Goal: Check status: Check status

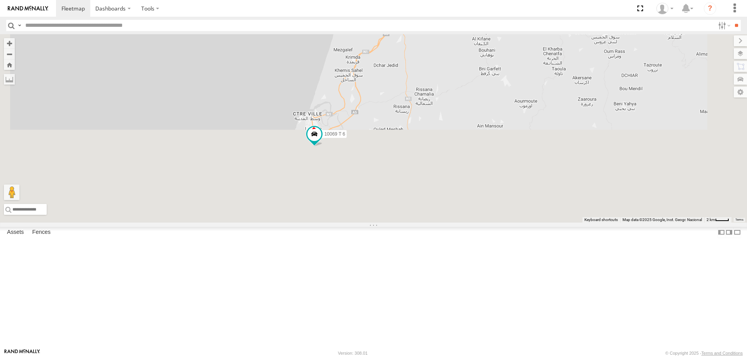
drag, startPoint x: 418, startPoint y: 316, endPoint x: 392, endPoint y: 123, distance: 195.0
click at [392, 123] on div "54289 T 6 10069 T 6" at bounding box center [373, 128] width 747 height 189
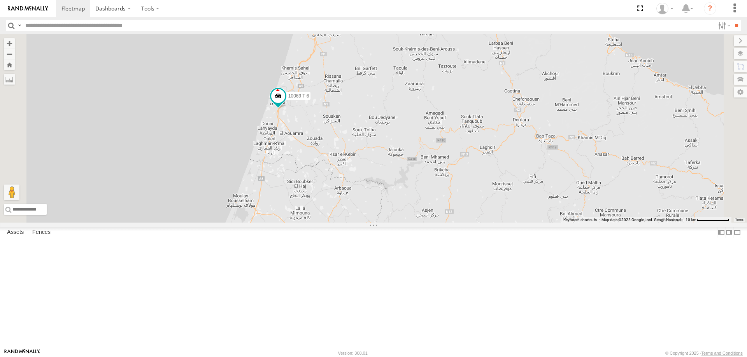
click at [0, 0] on div "42569 T 6" at bounding box center [0, 0] width 0 height 0
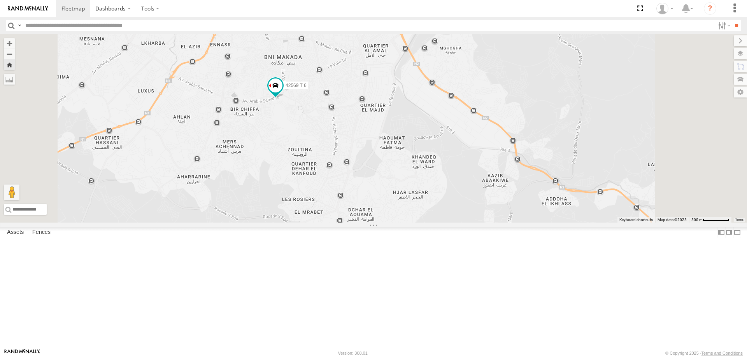
click at [0, 0] on div "42659 T 6" at bounding box center [0, 0] width 0 height 0
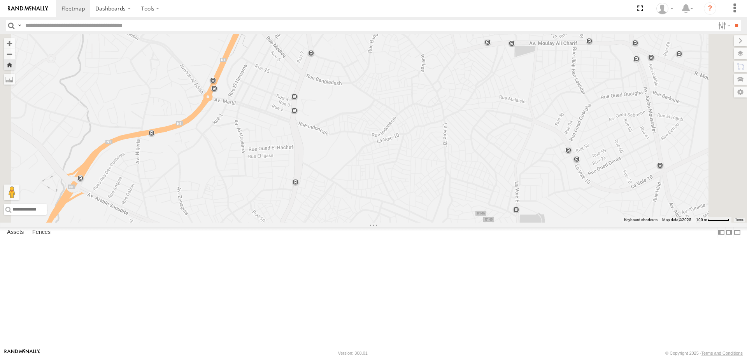
drag, startPoint x: 390, startPoint y: 221, endPoint x: 380, endPoint y: 63, distance: 158.6
click at [380, 63] on div "42659 T 6" at bounding box center [373, 128] width 747 height 189
click at [0, 0] on div "10010 T 6" at bounding box center [0, 0] width 0 height 0
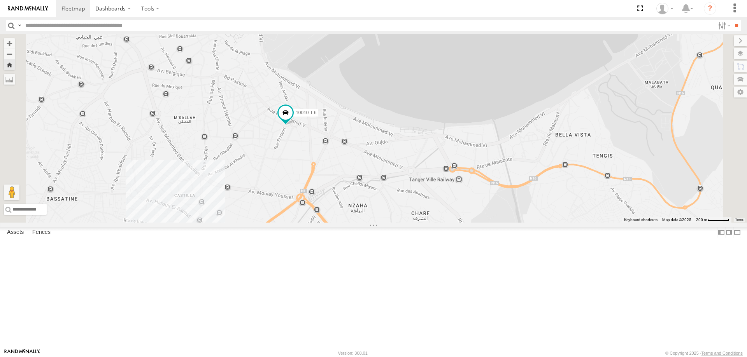
click at [0, 0] on div "65681 T 6" at bounding box center [0, 0] width 0 height 0
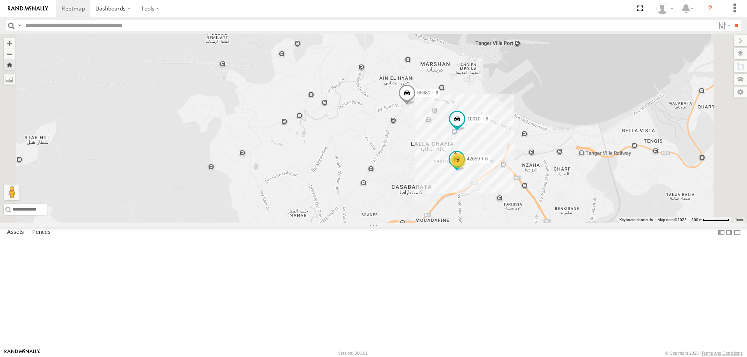
click at [0, 0] on div "42569 T 6" at bounding box center [0, 0] width 0 height 0
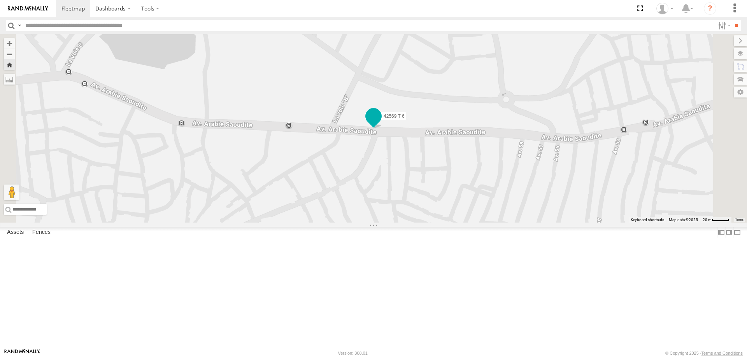
click at [380, 123] on span at bounding box center [373, 116] width 14 height 14
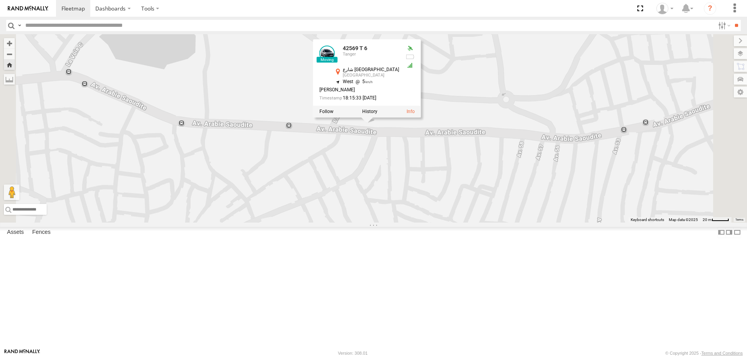
click at [0, 0] on div "10010 T 6" at bounding box center [0, 0] width 0 height 0
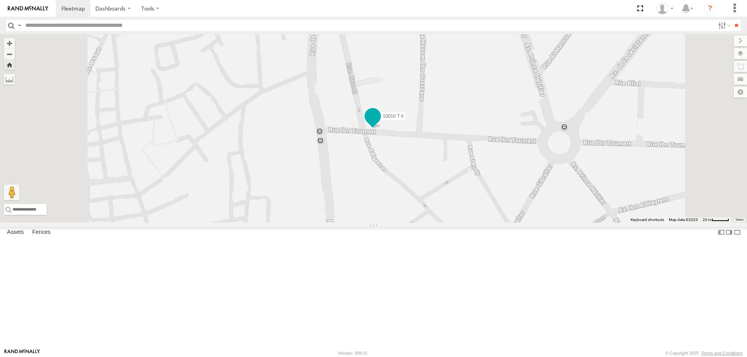
click at [380, 123] on span at bounding box center [373, 116] width 14 height 14
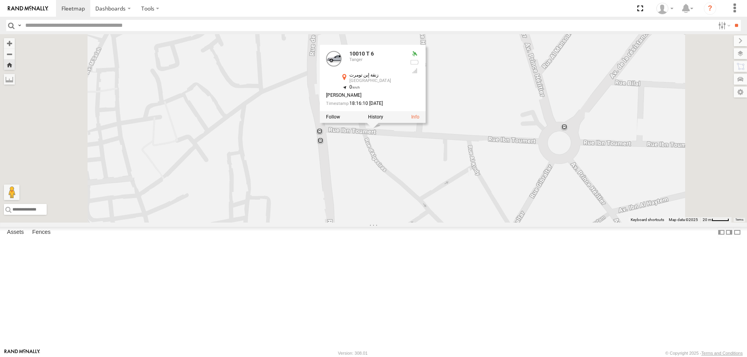
click at [0, 0] on div "65681 T 6" at bounding box center [0, 0] width 0 height 0
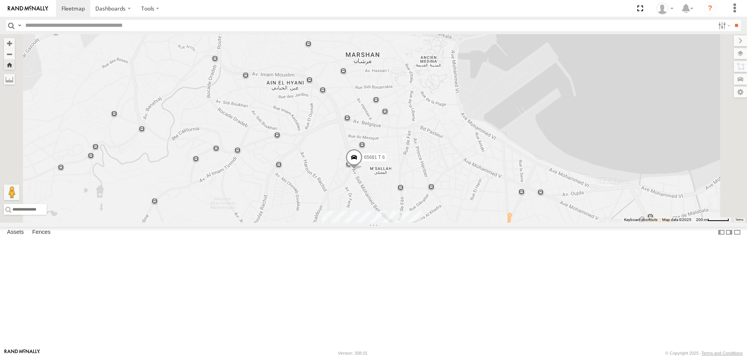
click at [0, 0] on div "10069 T 6" at bounding box center [0, 0] width 0 height 0
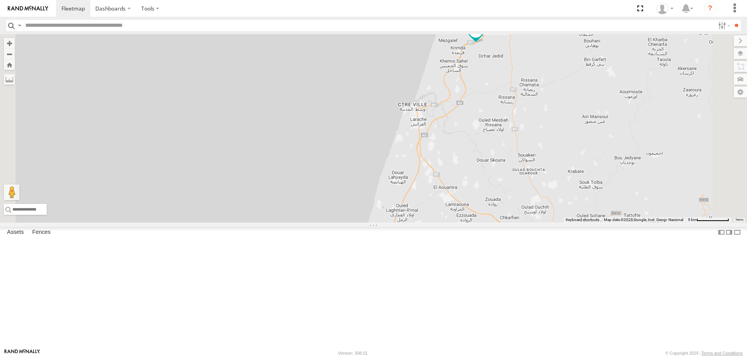
click at [0, 0] on div "Tanger" at bounding box center [0, 0] width 0 height 0
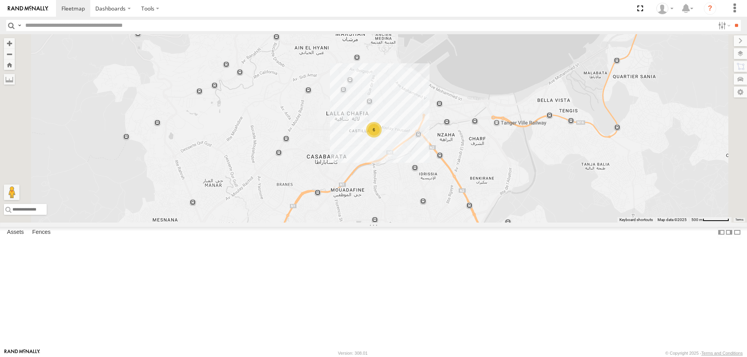
click at [0, 0] on div "10069 T 6" at bounding box center [0, 0] width 0 height 0
